Goal: Information Seeking & Learning: Learn about a topic

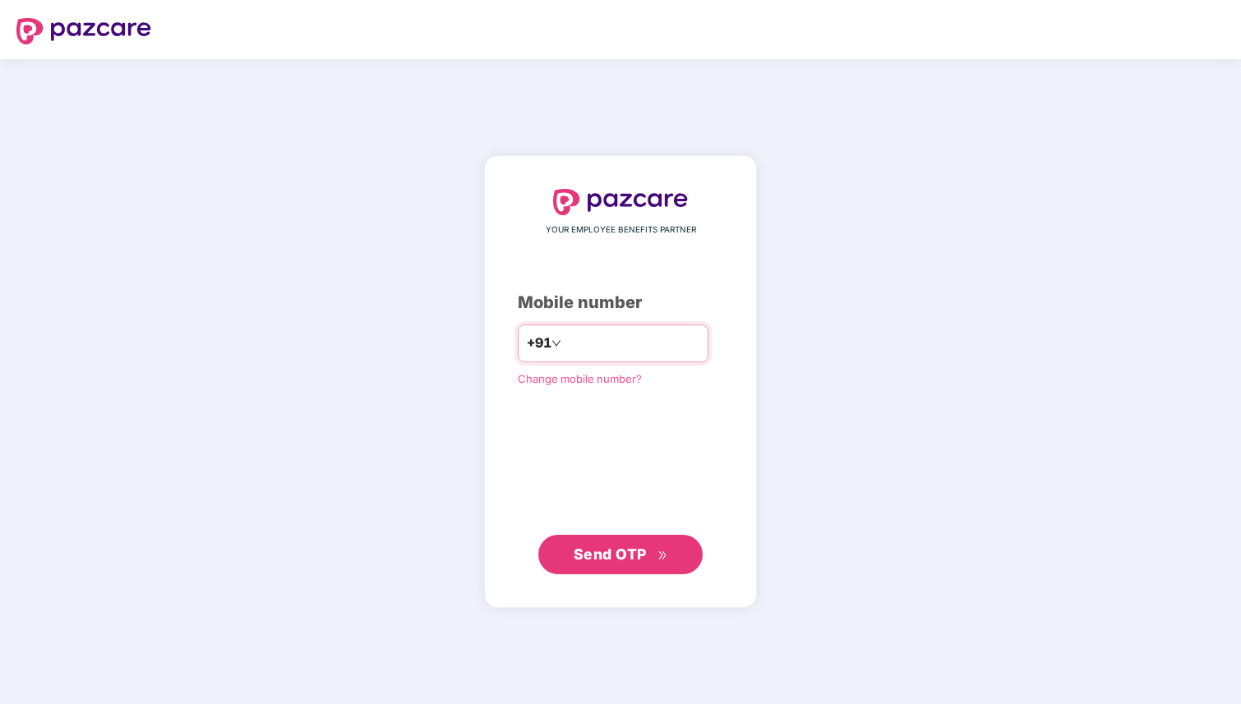
type input "**********"
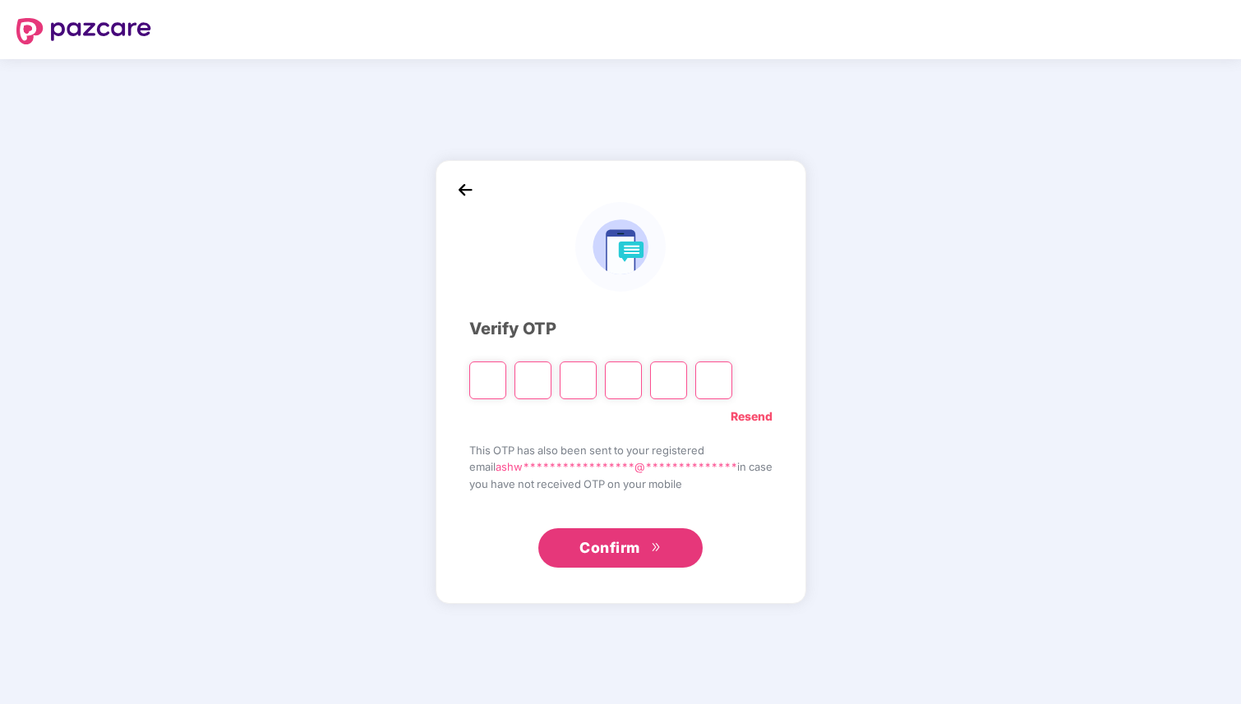
type input "*"
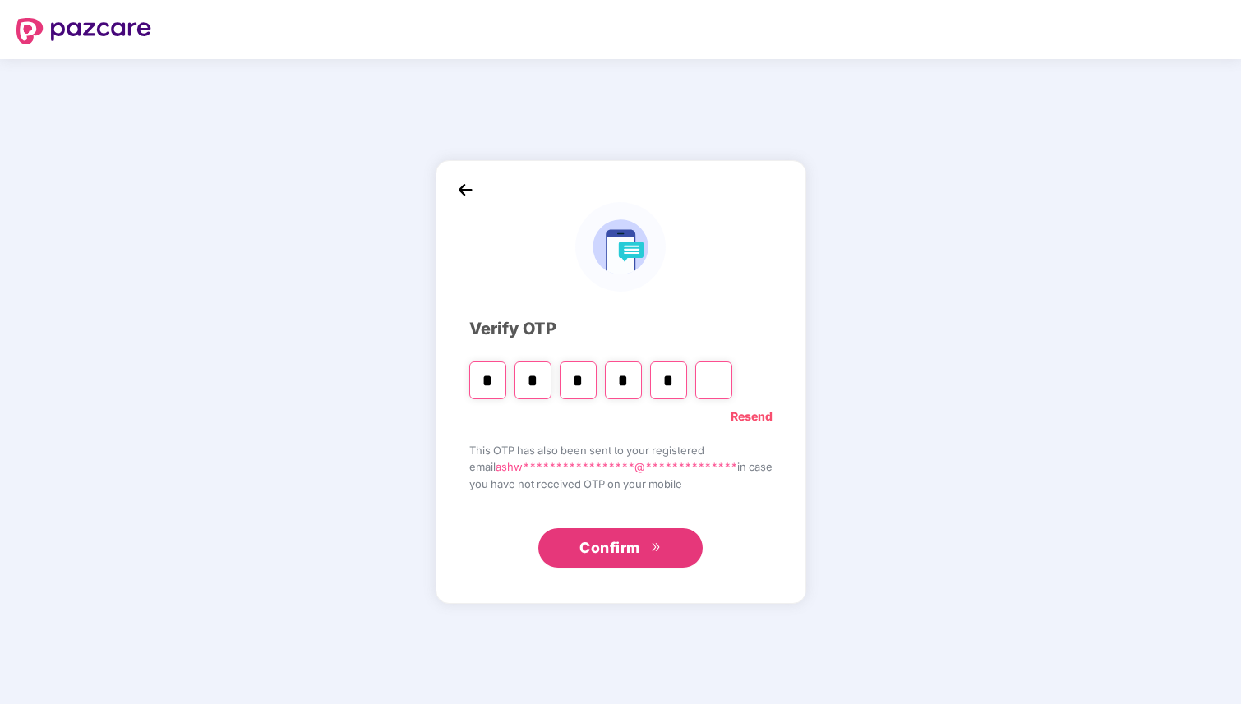
type input "*"
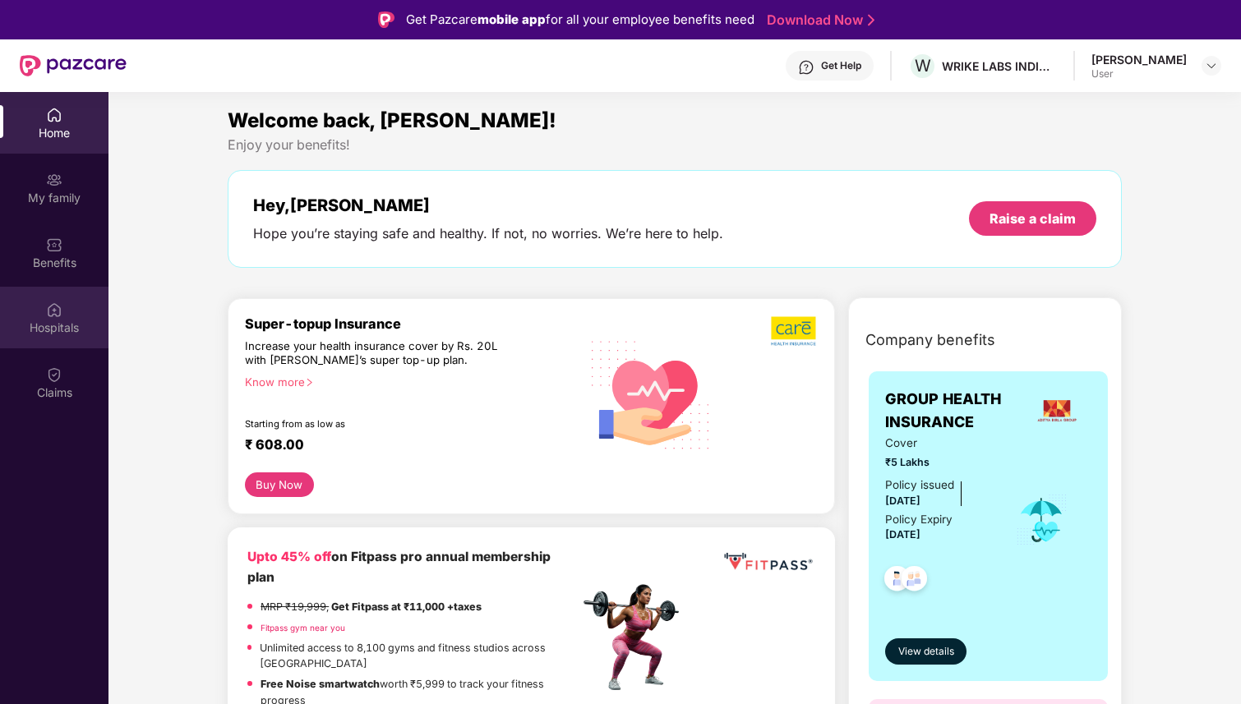
click at [58, 325] on div "Hospitals" at bounding box center [54, 328] width 108 height 16
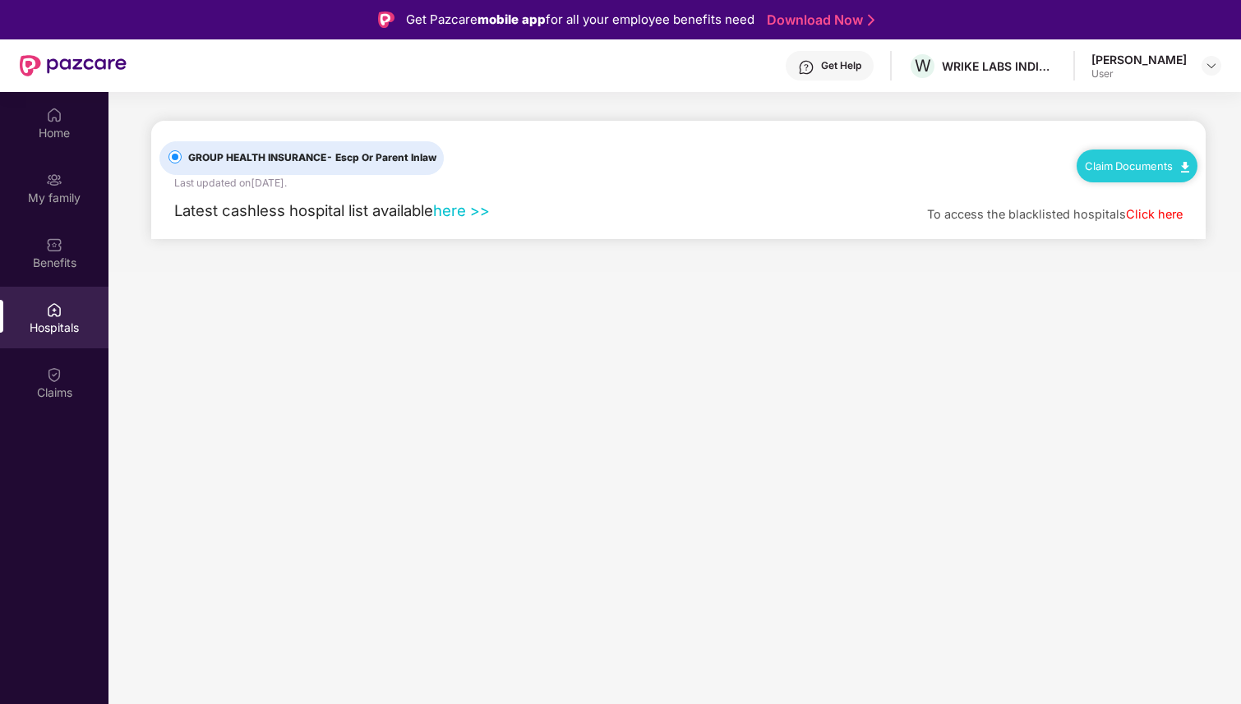
click at [1145, 166] on link "Claim Documents" at bounding box center [1137, 165] width 104 height 13
click at [1148, 183] on link "Claim Form" at bounding box center [1144, 194] width 107 height 35
click at [709, 320] on main "GROUP HEALTH INSURANCE - Escp Or Parent Inlaw Last updated on [DATE] . Claim Do…" at bounding box center [674, 444] width 1133 height 704
click at [570, 387] on main "GROUP HEALTH INSURANCE - Escp Or Parent Inlaw Last updated on [DATE] . Claim Do…" at bounding box center [674, 444] width 1133 height 704
click at [57, 327] on div "Hospitals" at bounding box center [54, 328] width 108 height 16
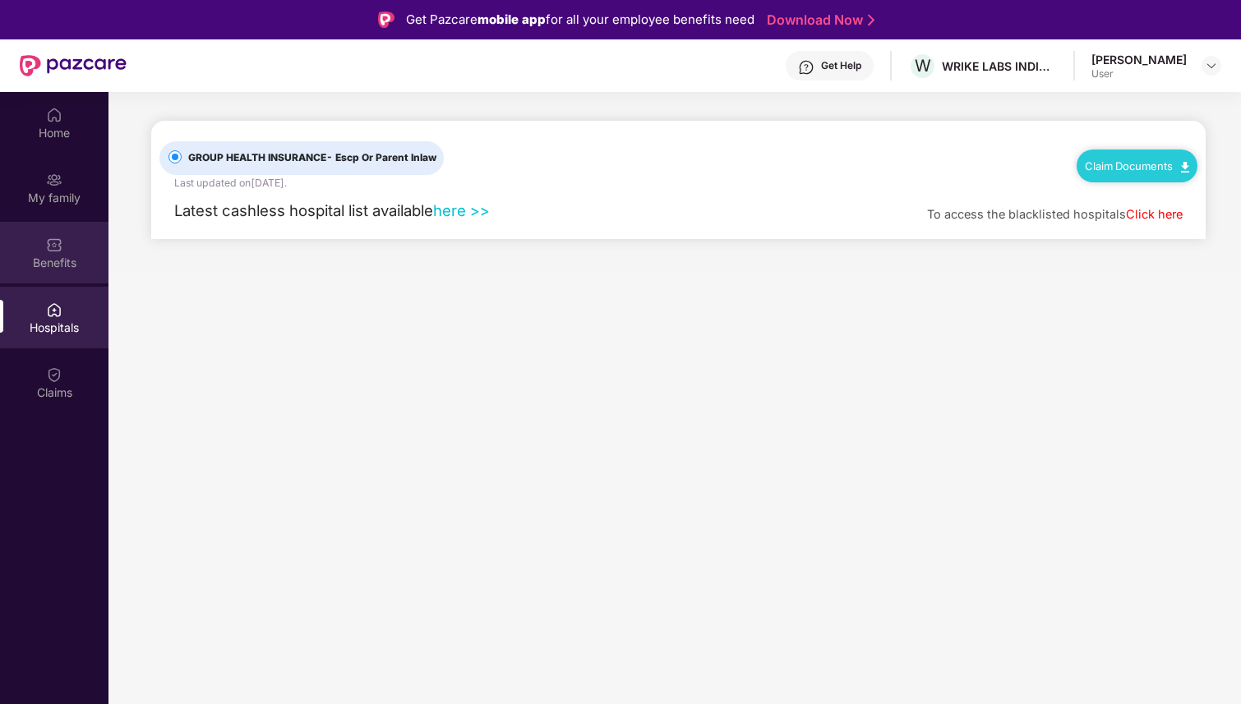
click at [76, 265] on div "Benefits" at bounding box center [54, 263] width 108 height 16
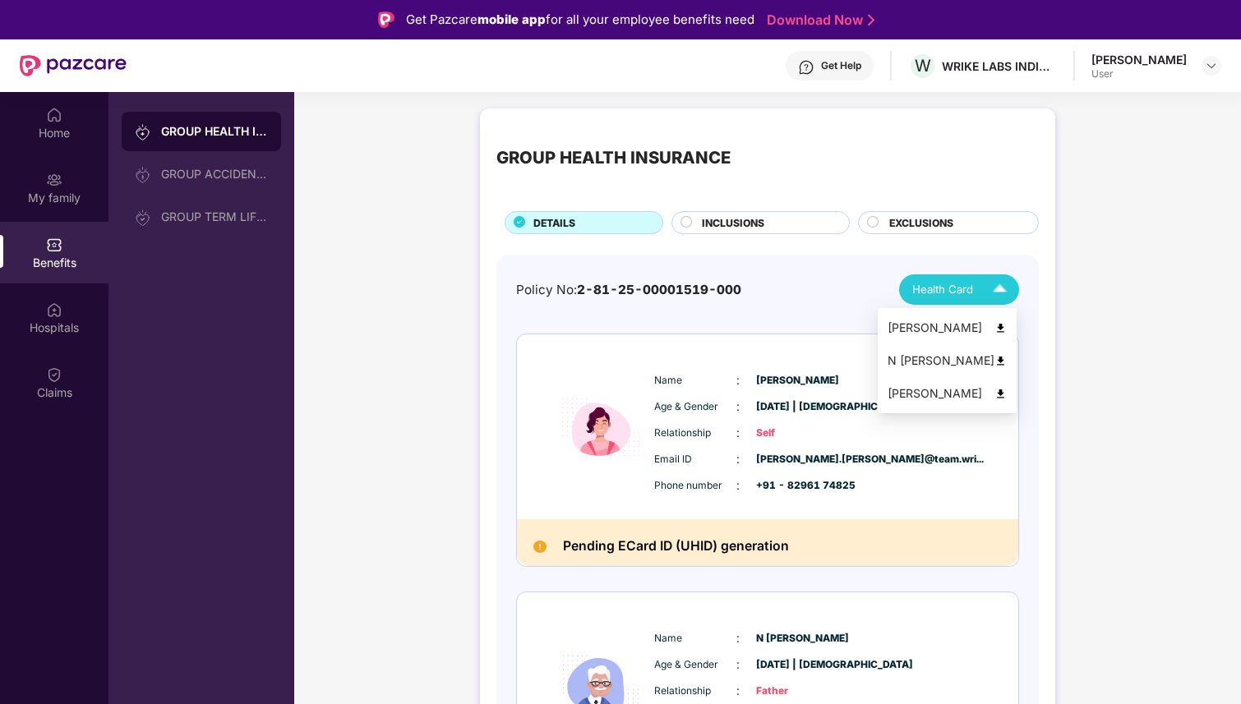
click at [977, 295] on div "Health Card" at bounding box center [963, 289] width 102 height 29
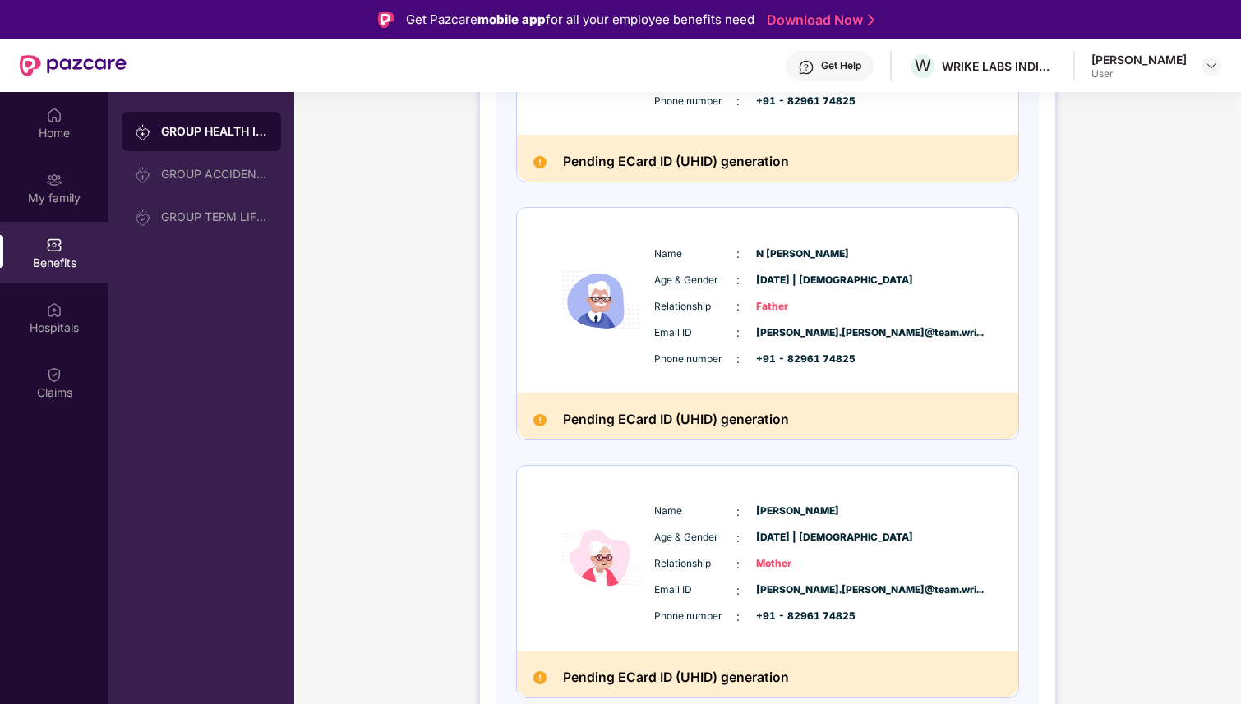
scroll to position [389, 0]
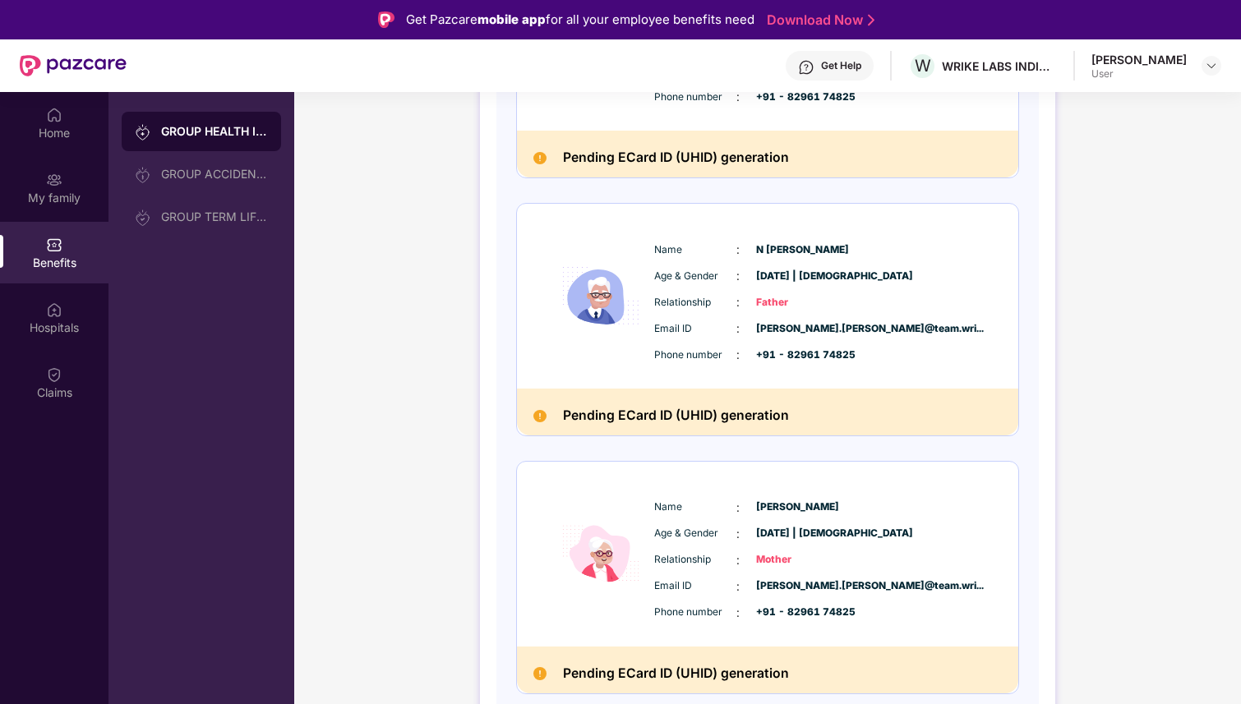
click at [699, 561] on span "Relationship" at bounding box center [695, 560] width 82 height 16
click at [750, 510] on div "Name : [PERSON_NAME]" at bounding box center [817, 508] width 326 height 18
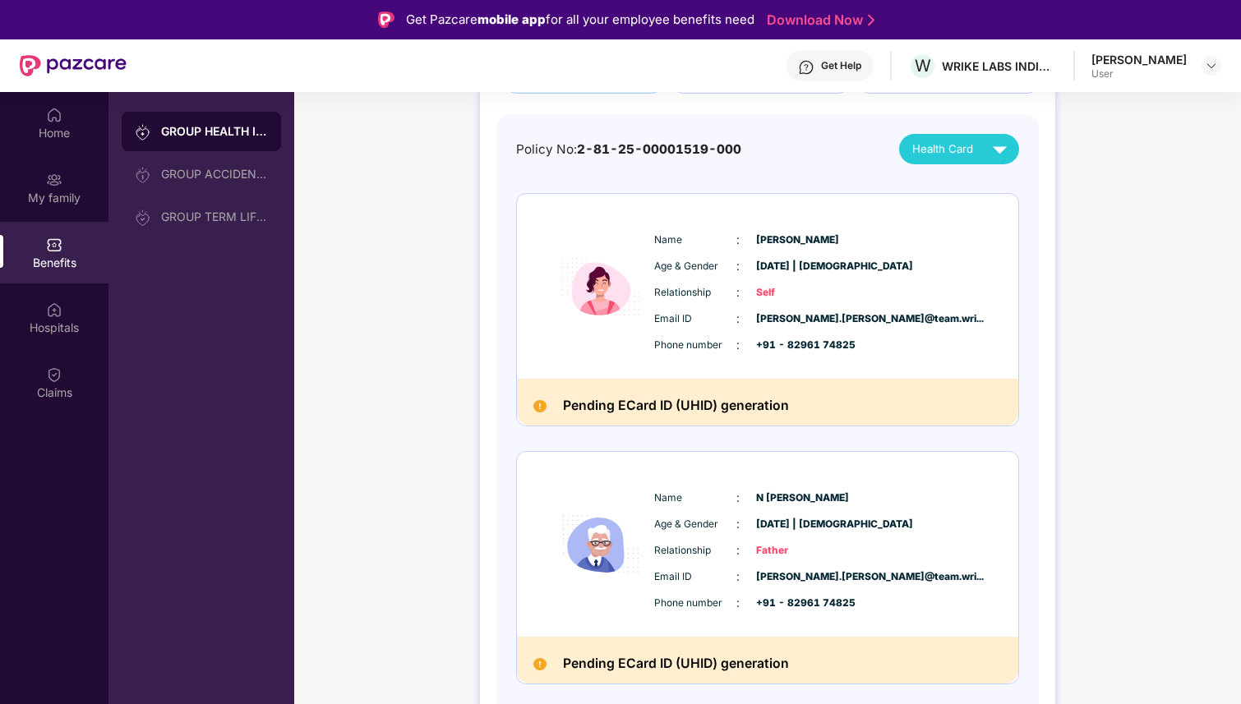
scroll to position [0, 0]
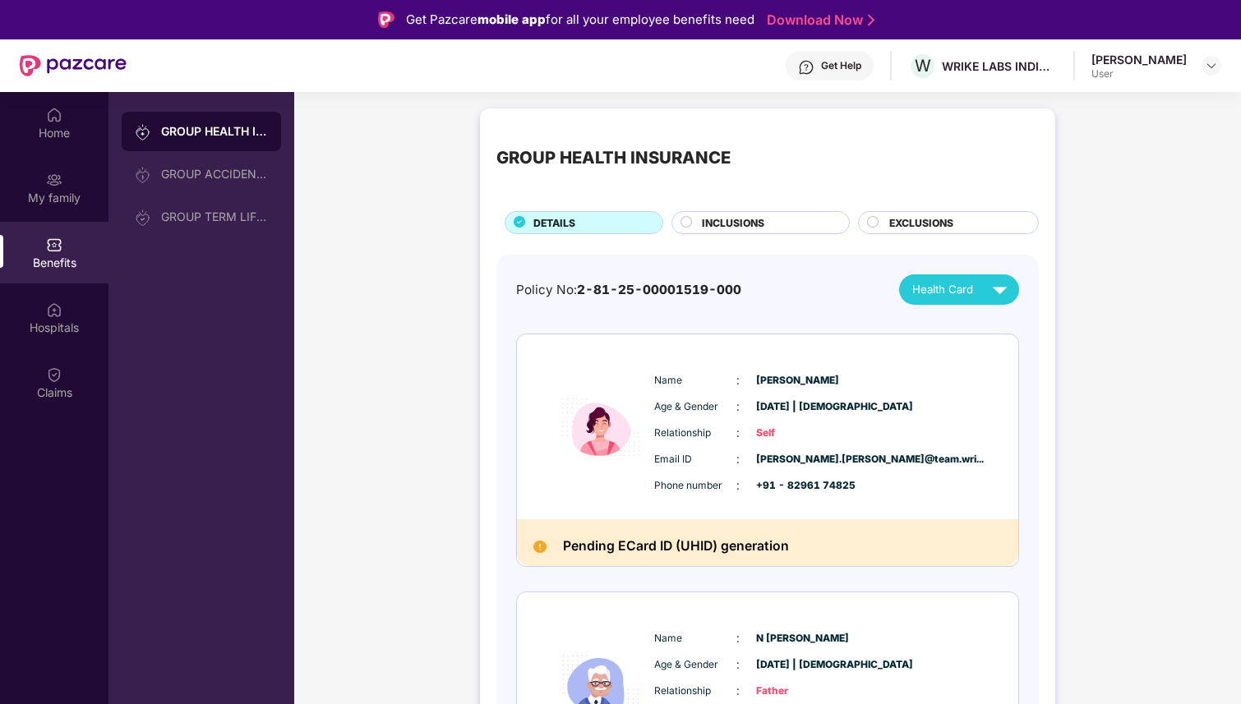
click at [842, 223] on div "INCLUSIONS" at bounding box center [761, 222] width 179 height 23
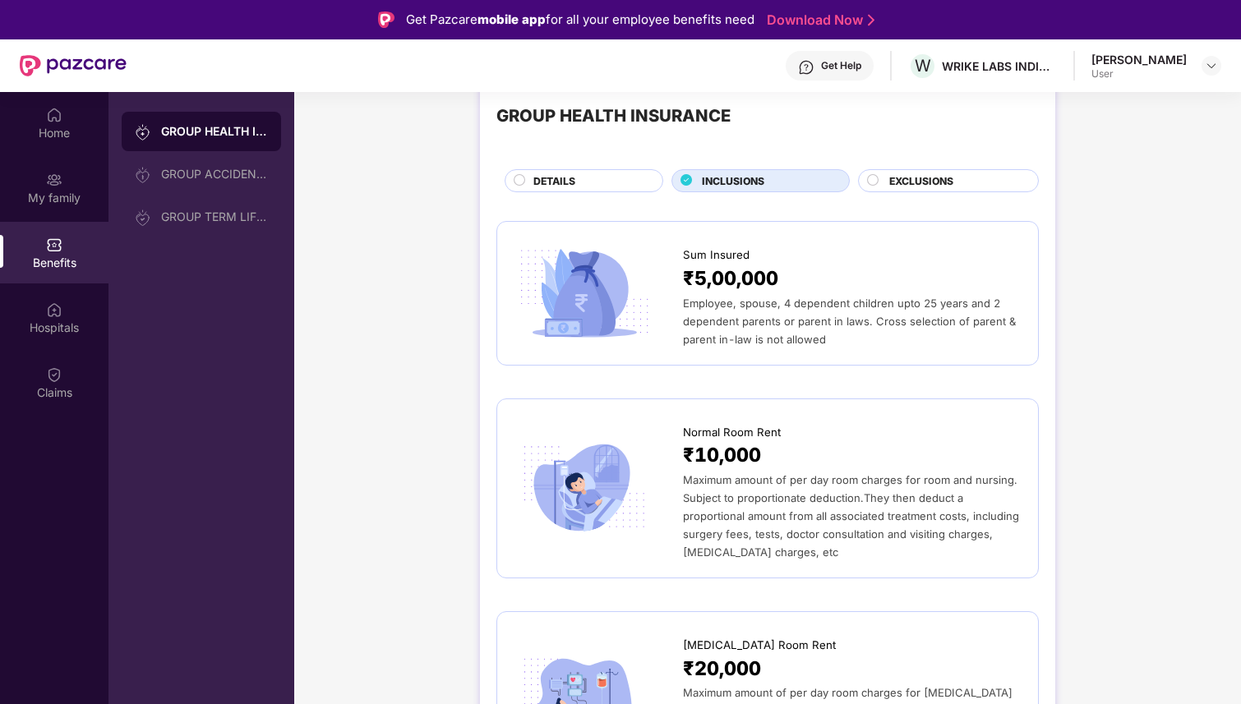
scroll to position [44, 0]
click at [820, 267] on div "₹5,00,000" at bounding box center [852, 277] width 339 height 30
click at [699, 256] on span "Sum Insured" at bounding box center [716, 253] width 67 height 17
click at [743, 262] on span "₹5,00,000" at bounding box center [730, 277] width 95 height 30
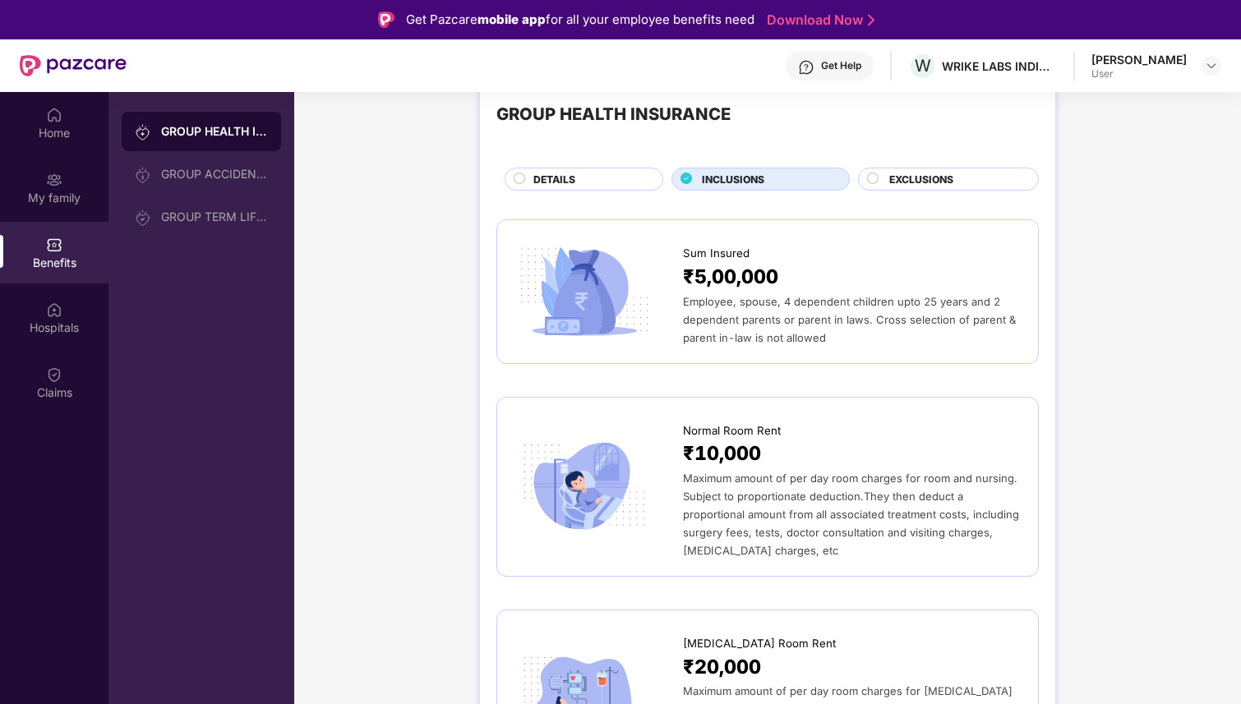
click at [744, 282] on span "₹5,00,000" at bounding box center [730, 277] width 95 height 30
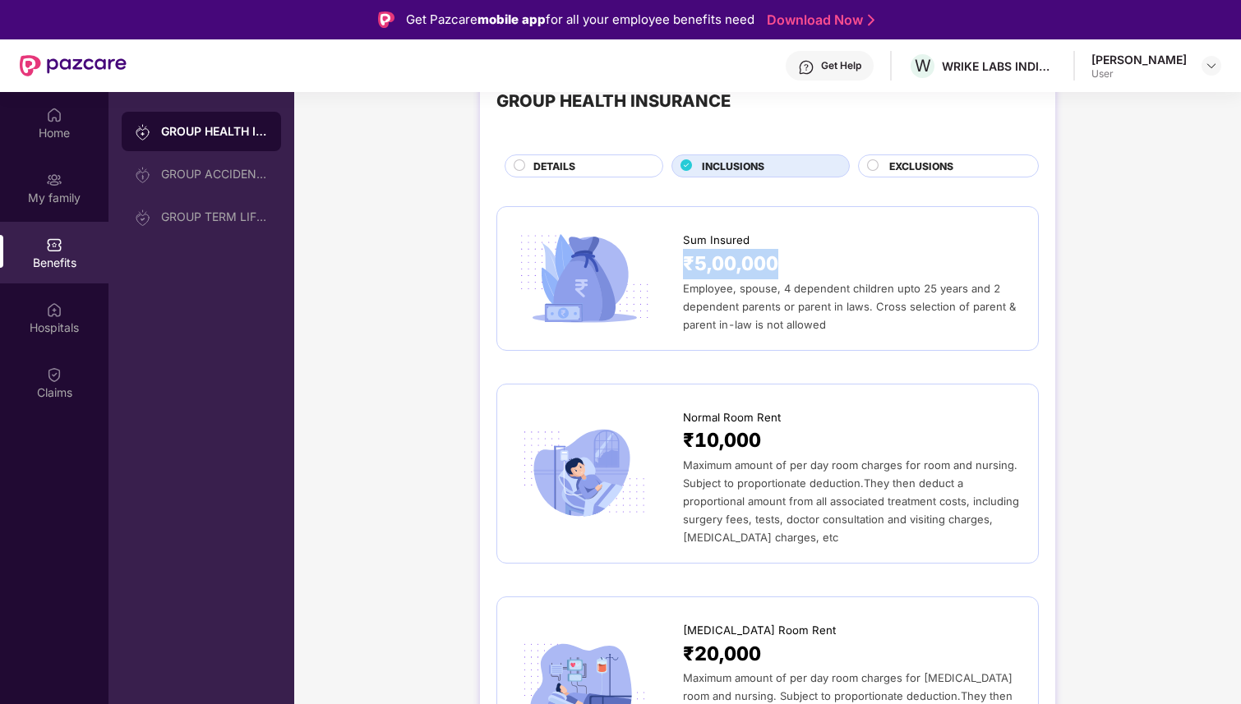
scroll to position [0, 0]
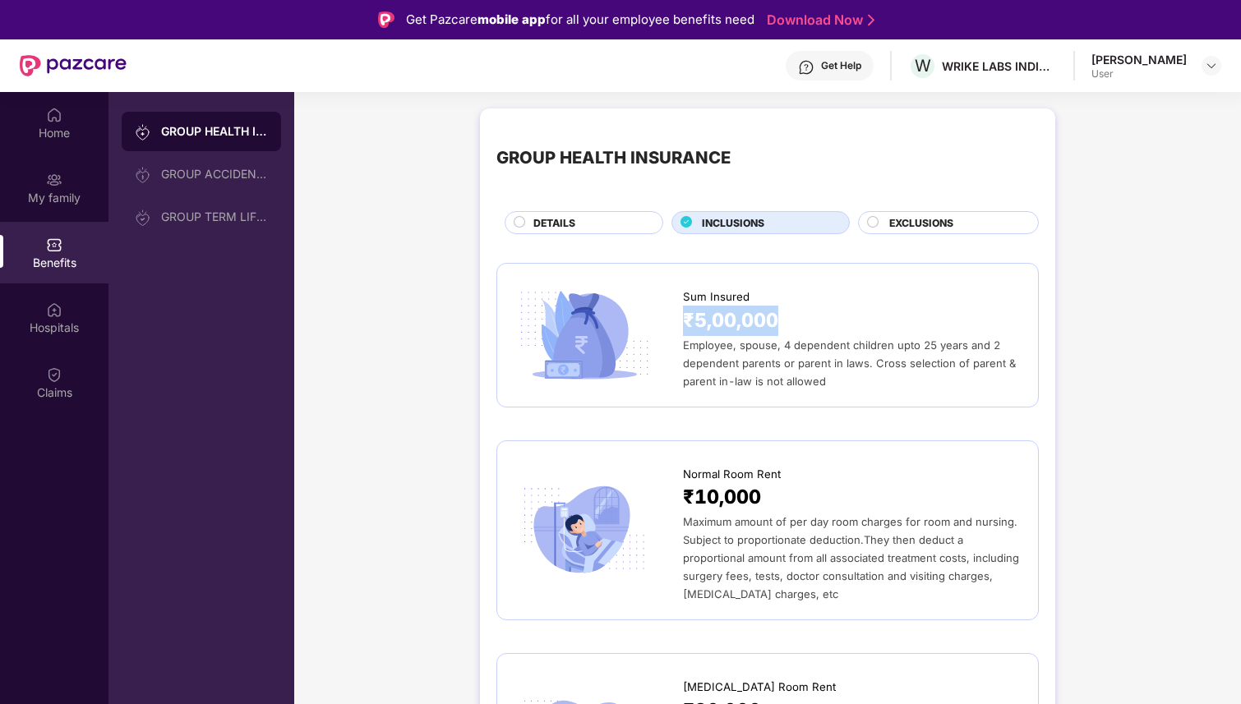
click at [971, 223] on div "EXCLUSIONS" at bounding box center [955, 224] width 149 height 18
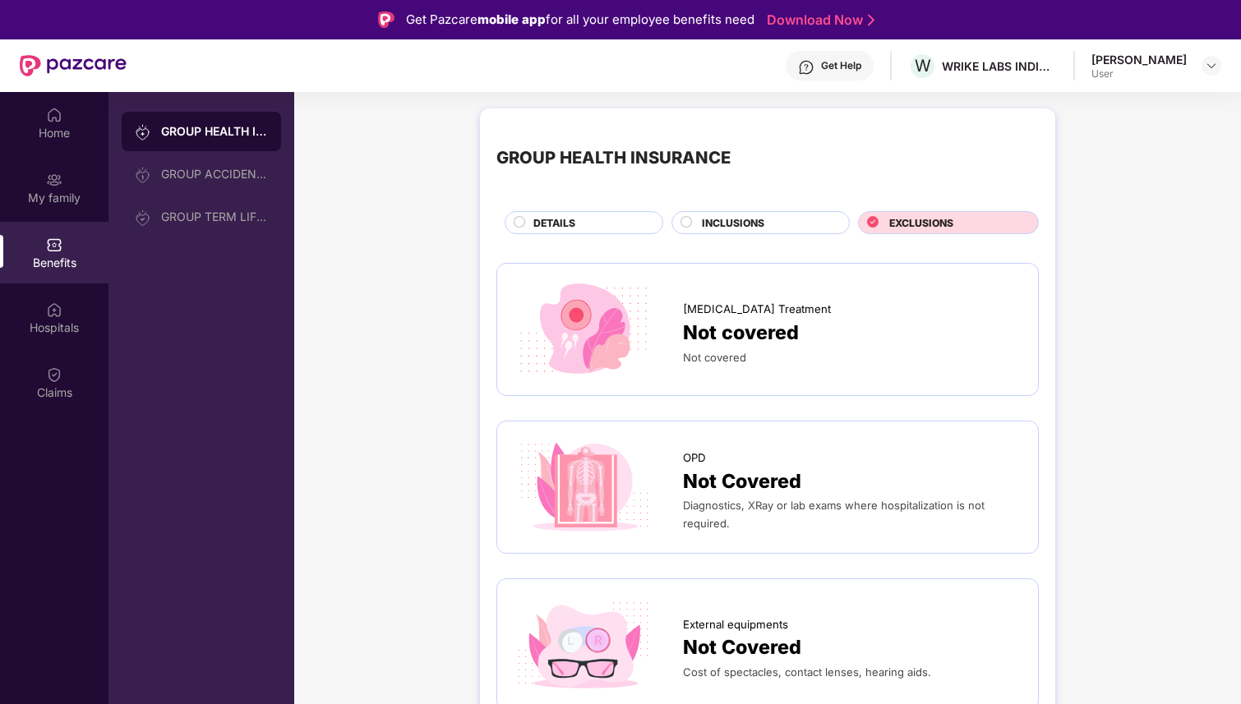
click at [622, 217] on div "DETAILS" at bounding box center [589, 224] width 128 height 18
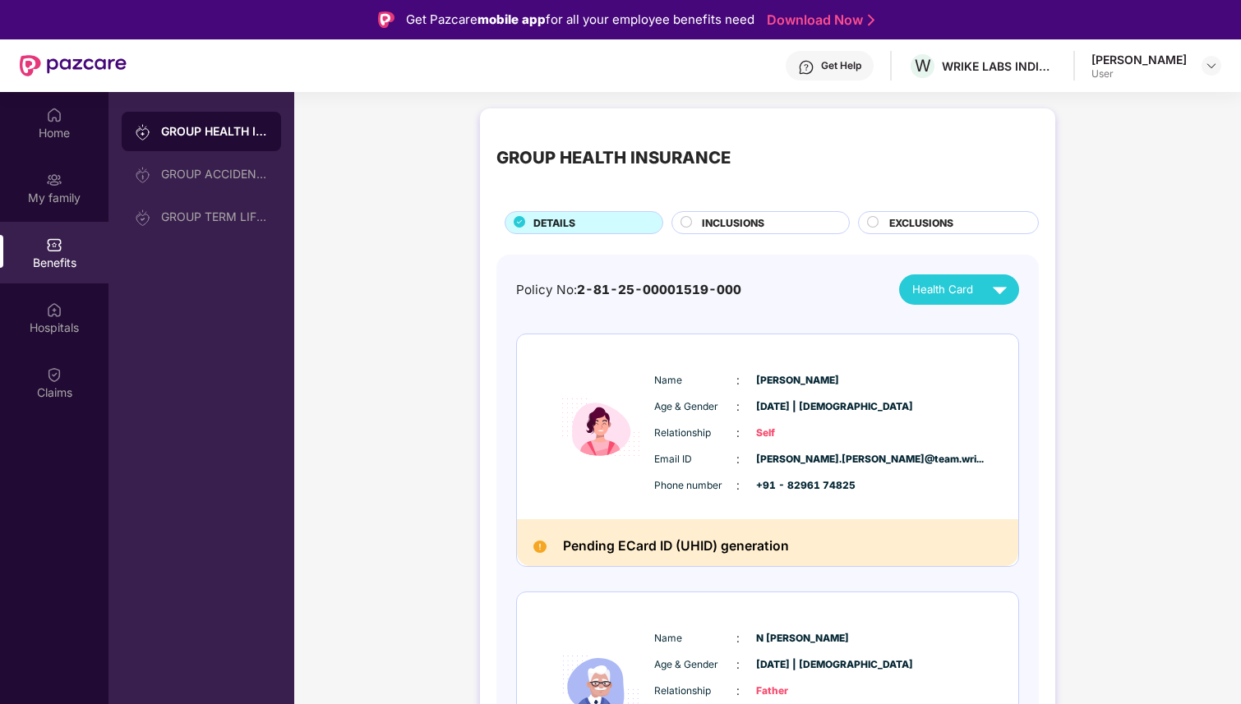
click at [708, 229] on span "INCLUSIONS" at bounding box center [733, 223] width 62 height 16
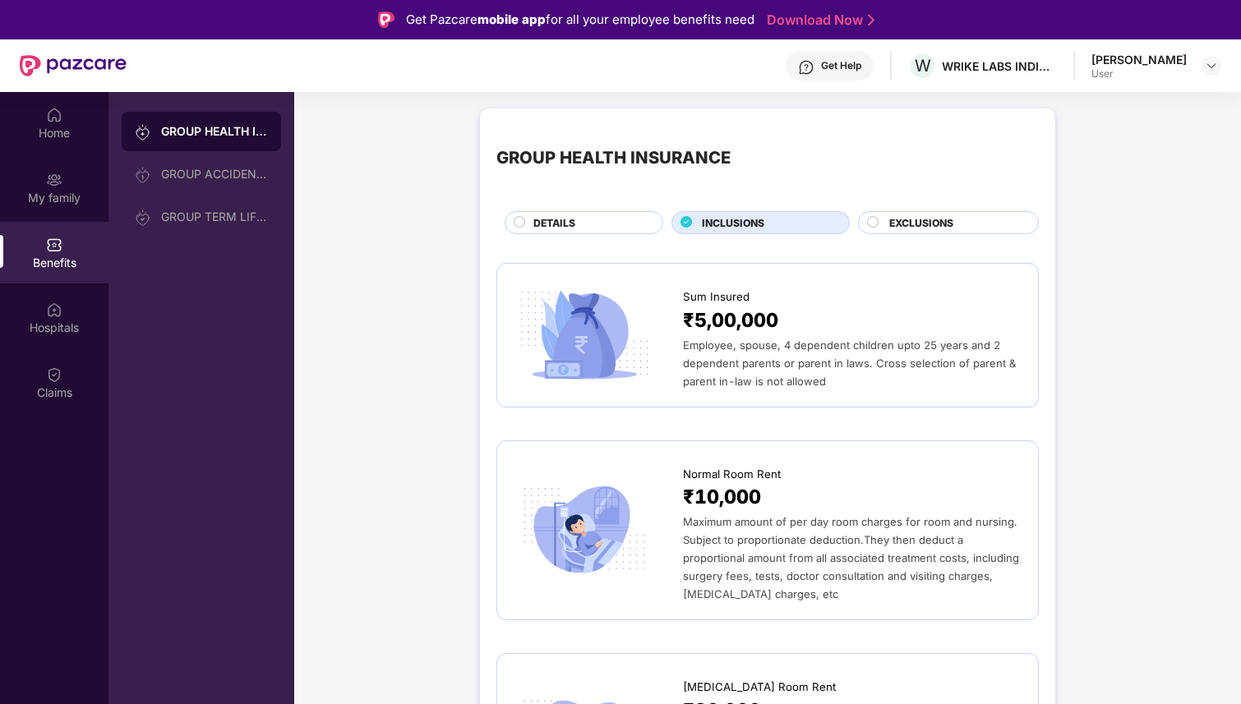
click at [888, 397] on div "Sum Insured ₹5,00,000 Employee, spouse, 4 dependent children upto 25 years and …" at bounding box center [767, 335] width 542 height 144
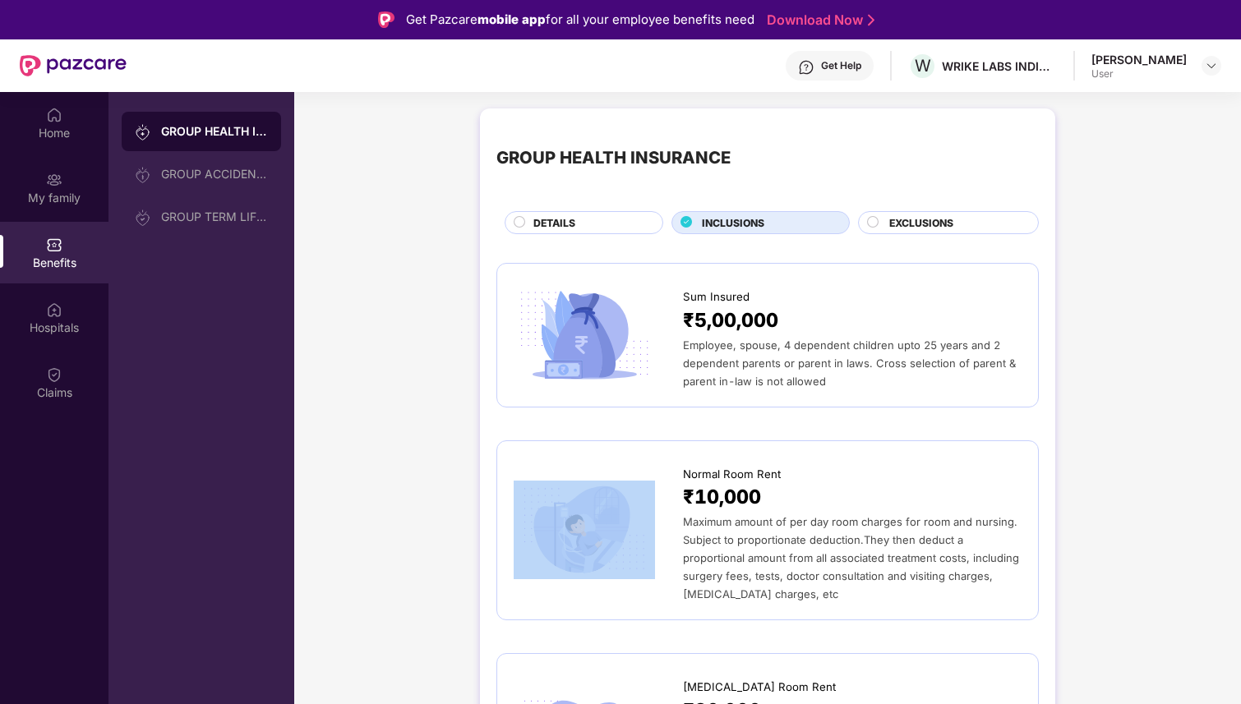
click at [888, 397] on div "Sum Insured ₹5,00,000 Employee, spouse, 4 dependent children upto 25 years and …" at bounding box center [767, 335] width 542 height 144
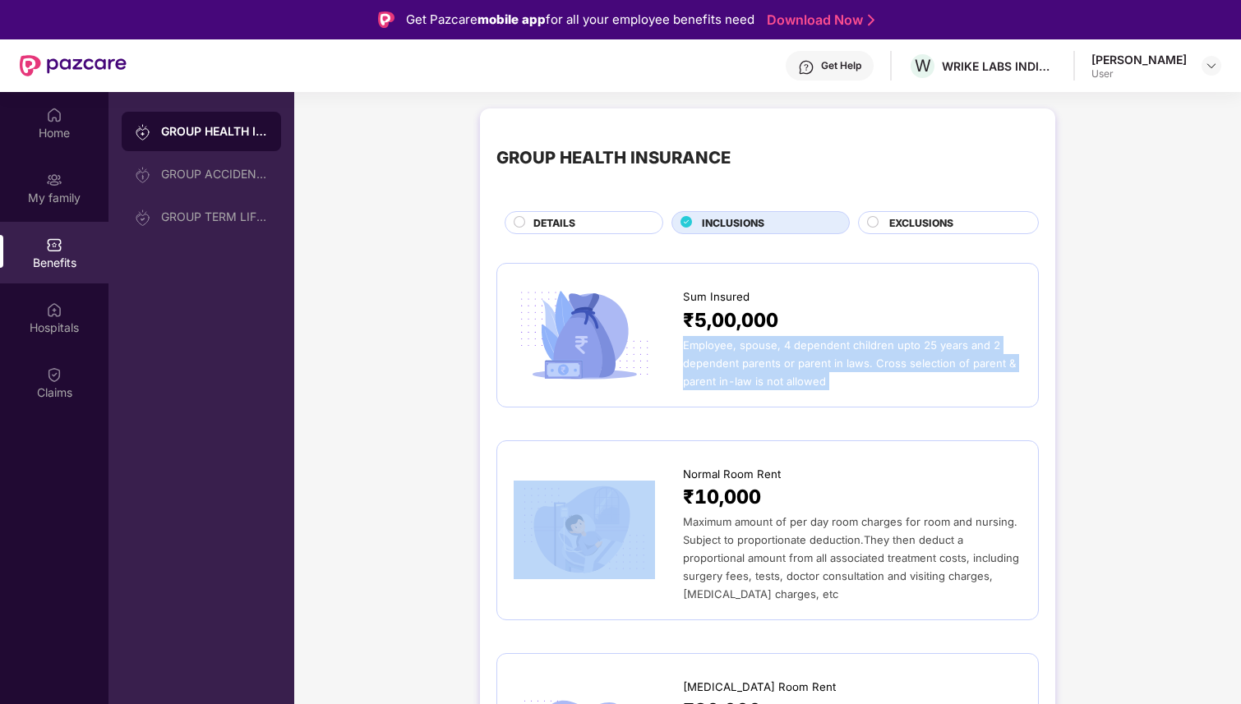
click at [626, 294] on img at bounding box center [584, 335] width 141 height 99
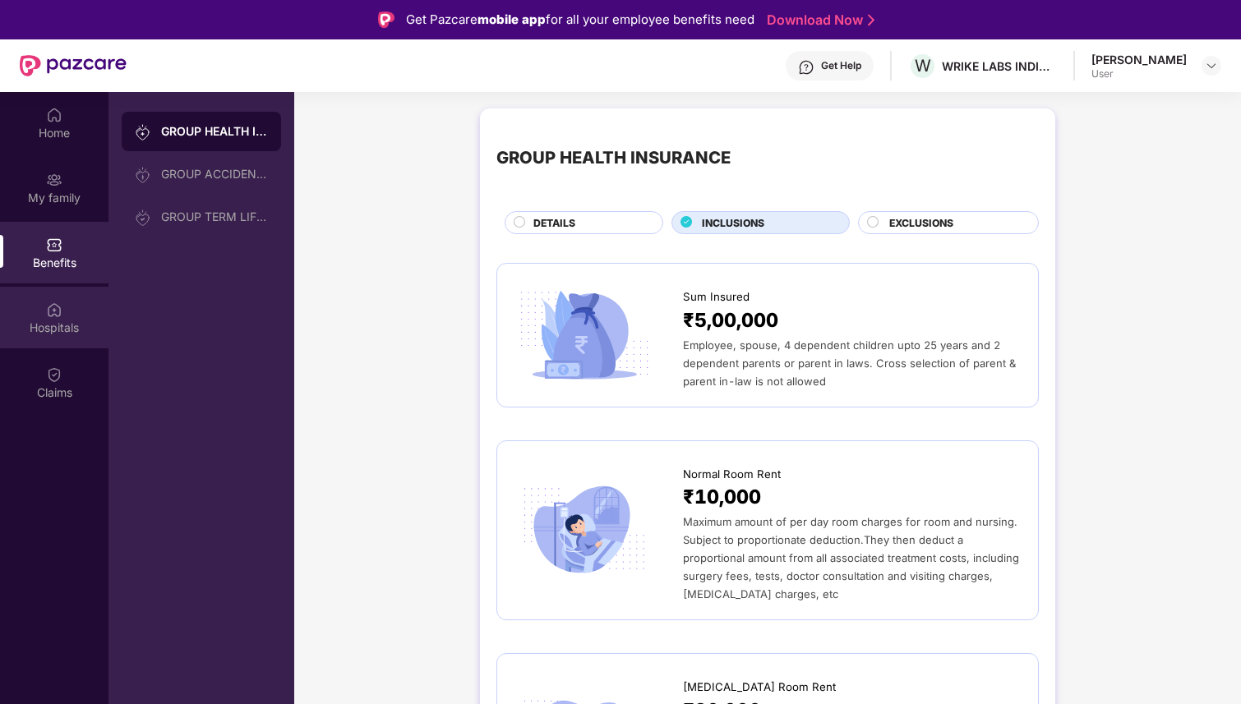
click at [52, 344] on div "Hospitals" at bounding box center [54, 318] width 108 height 62
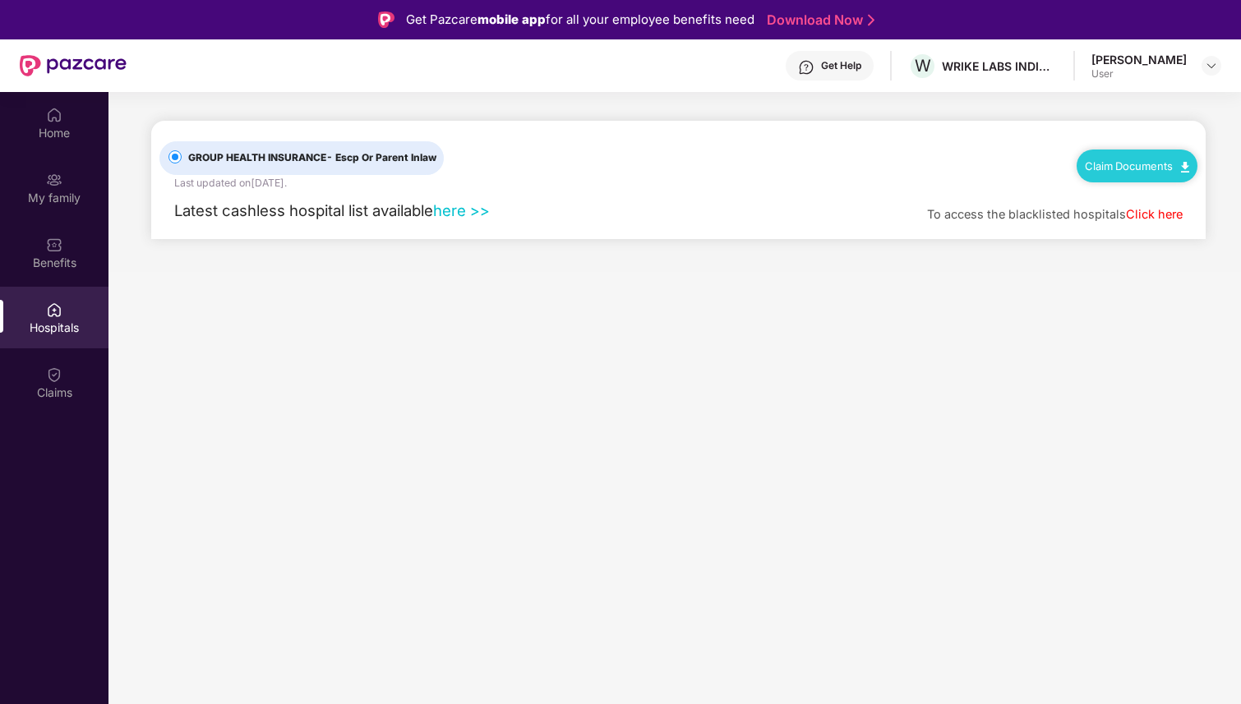
click at [52, 344] on div "Hospitals" at bounding box center [54, 318] width 108 height 62
click at [455, 215] on link "here >>" at bounding box center [461, 210] width 57 height 18
